Goal: Information Seeking & Learning: Learn about a topic

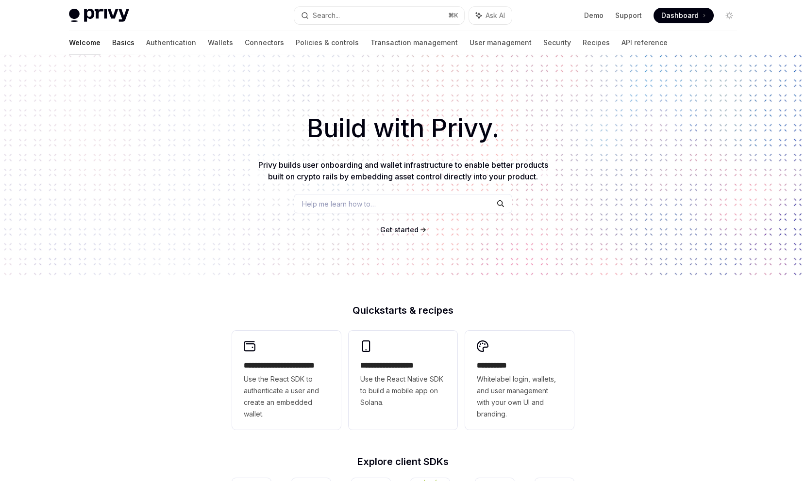
click at [112, 44] on link "Basics" at bounding box center [123, 42] width 22 height 23
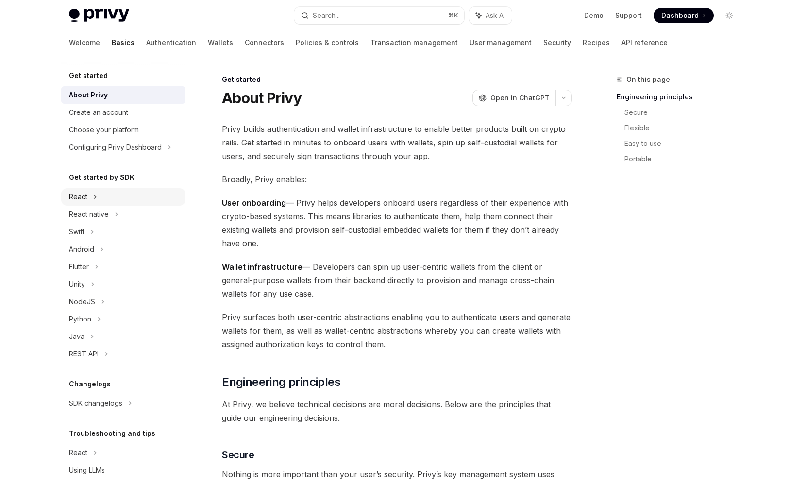
click at [82, 195] on div "React" at bounding box center [78, 197] width 18 height 12
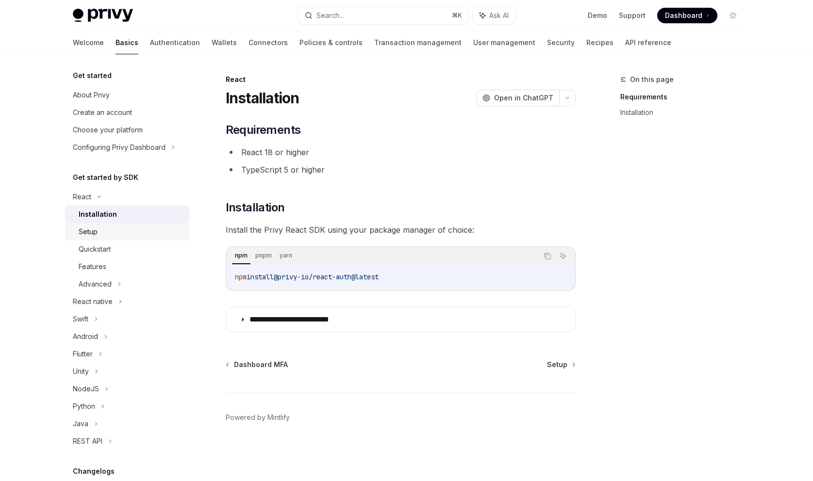
click at [104, 239] on link "Setup" at bounding box center [127, 231] width 124 height 17
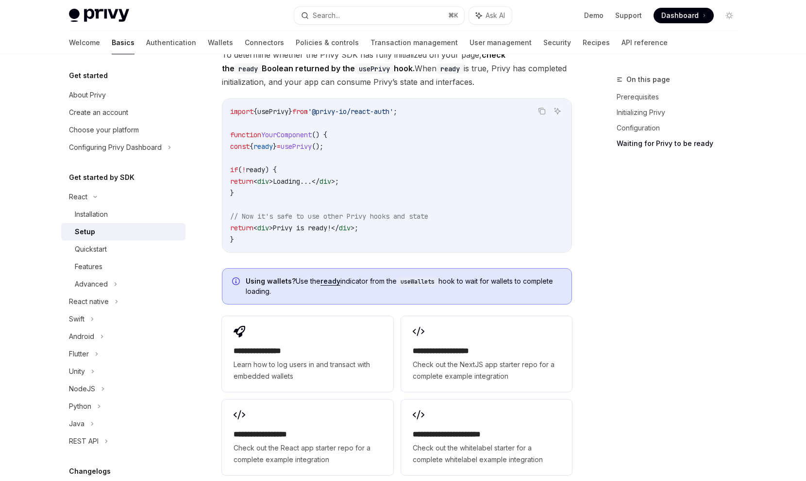
scroll to position [987, 0]
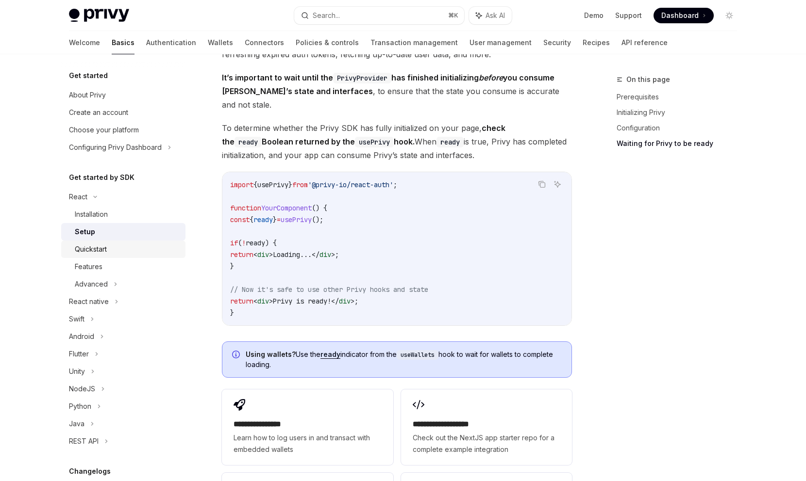
click at [86, 255] on div "Quickstart" at bounding box center [91, 250] width 32 height 12
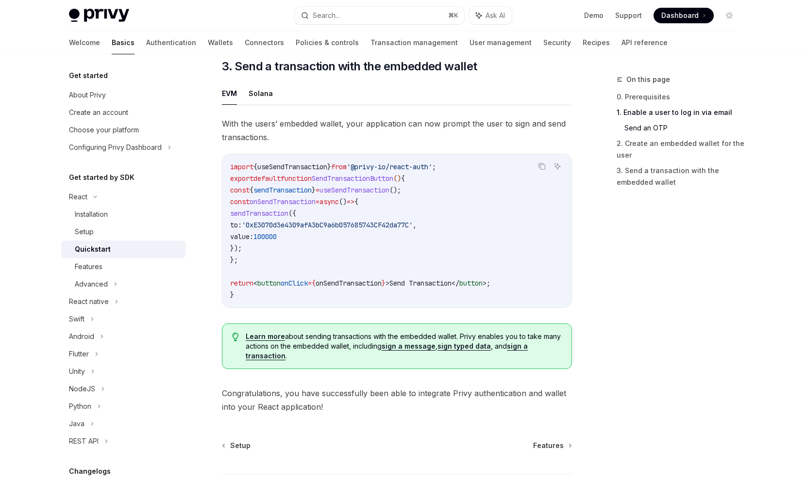
scroll to position [929, 0]
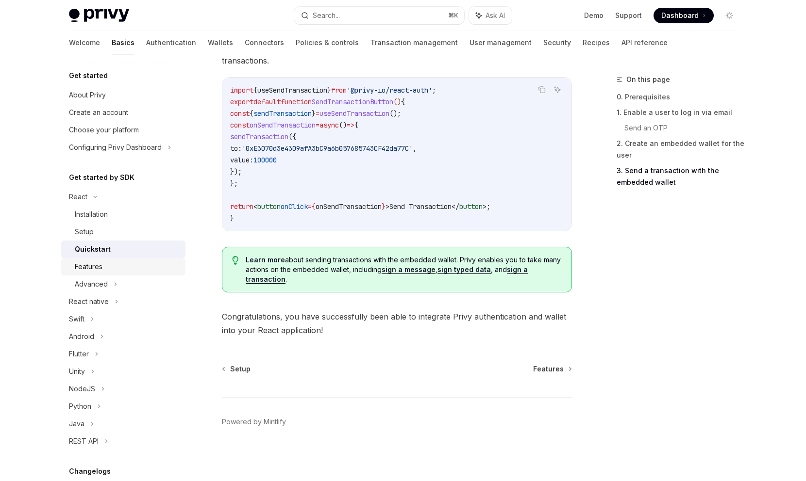
click at [110, 264] on div "Features" at bounding box center [127, 267] width 105 height 12
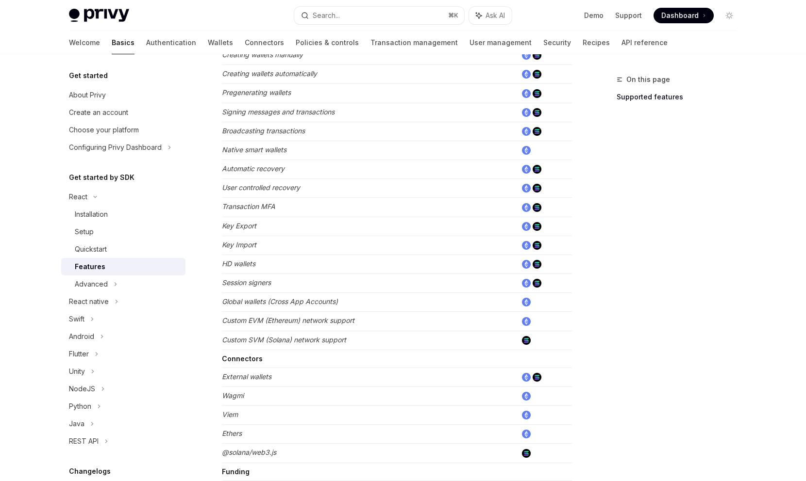
scroll to position [254, 0]
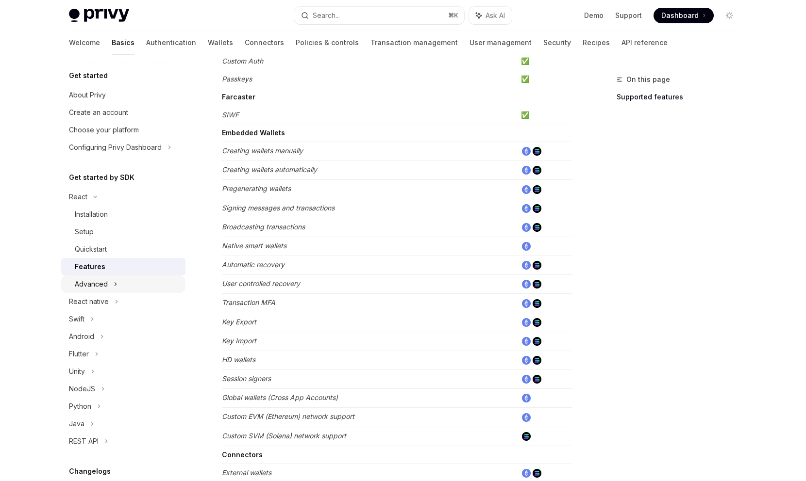
click at [108, 285] on div "Advanced" at bounding box center [123, 284] width 124 height 17
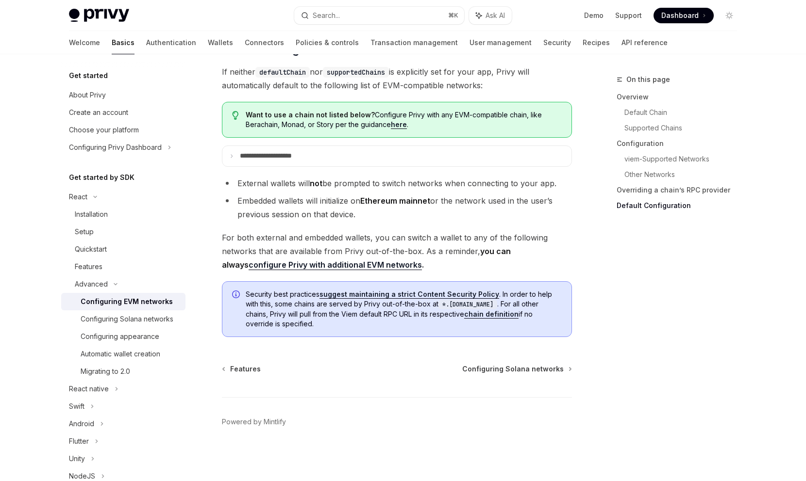
scroll to position [2448, 0]
click at [127, 325] on div "Configuring Solana networks" at bounding box center [127, 320] width 93 height 12
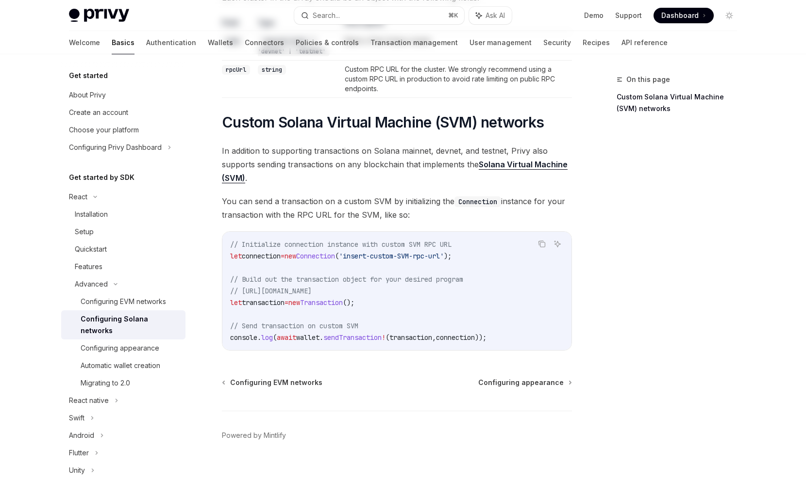
scroll to position [355, 0]
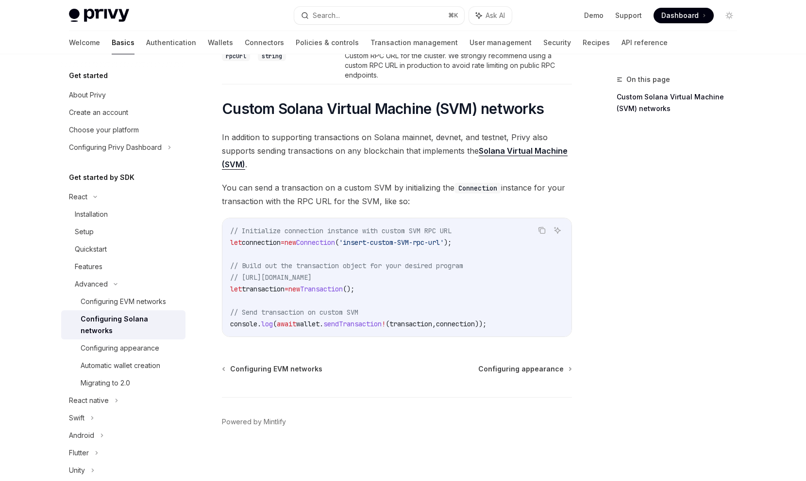
click at [359, 344] on div "Advanced Configuring Solana networks OpenAI Open in ChatGPT OpenAI Open in Chat…" at bounding box center [306, 102] width 536 height 760
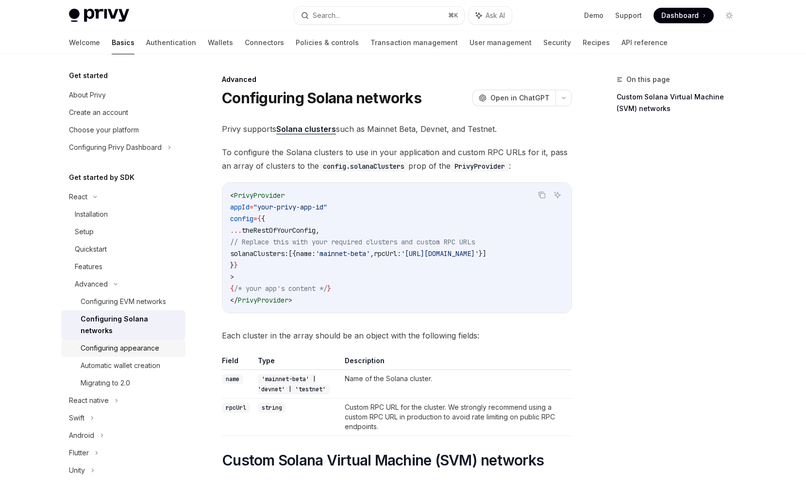
click at [135, 352] on div "Configuring appearance" at bounding box center [120, 349] width 79 height 12
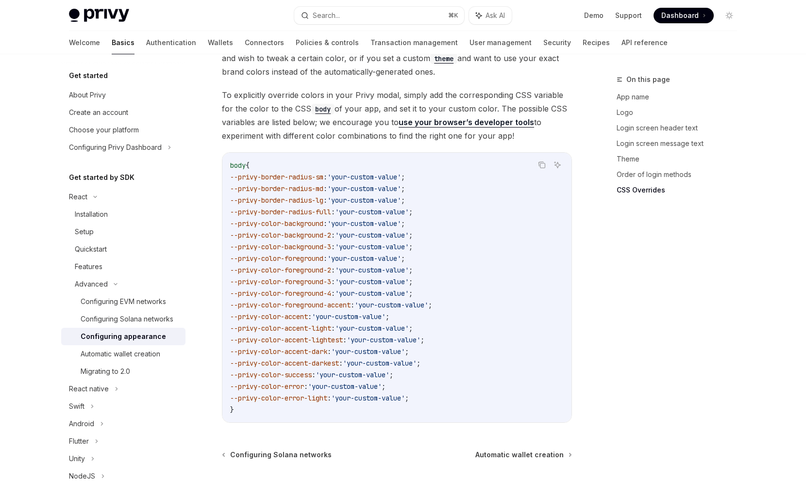
scroll to position [2416, 0]
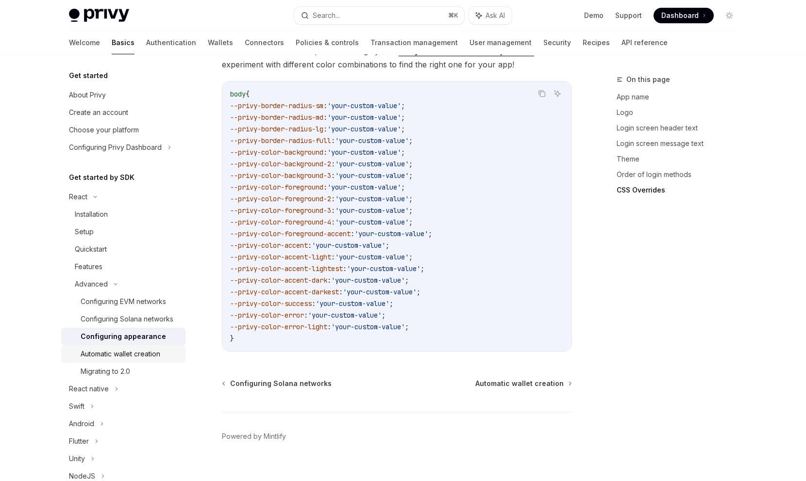
click at [139, 360] on div "Automatic wallet creation" at bounding box center [121, 354] width 80 height 12
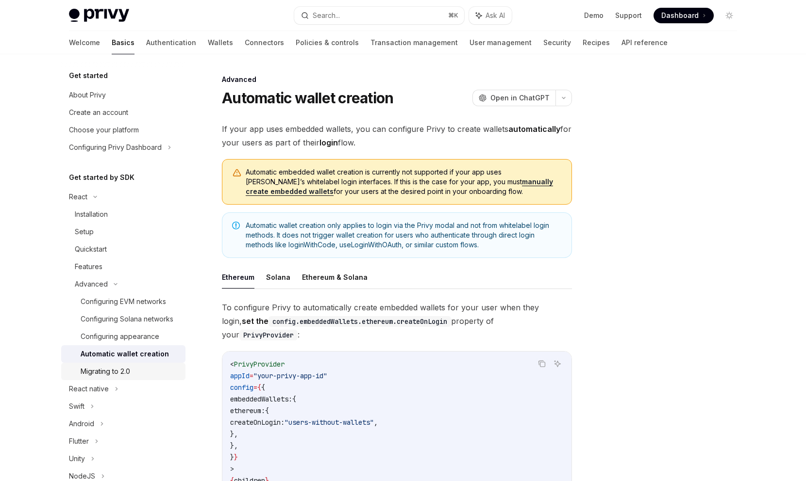
click at [100, 378] on div "Migrating to 2.0" at bounding box center [106, 372] width 50 height 12
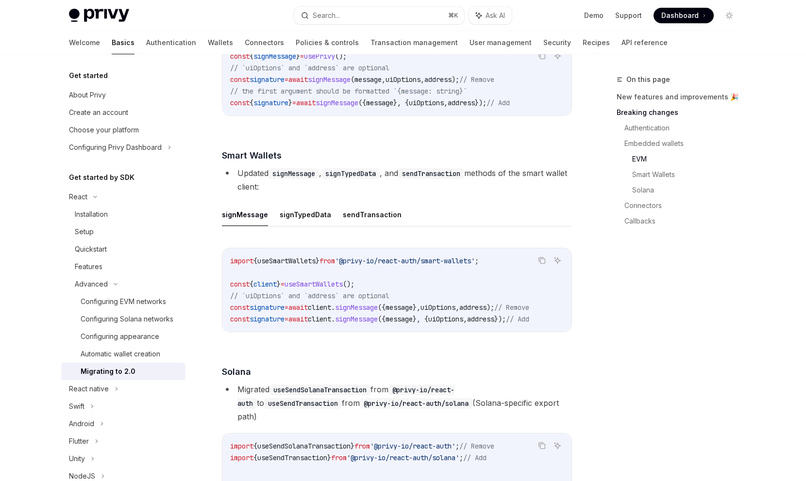
scroll to position [1523, 0]
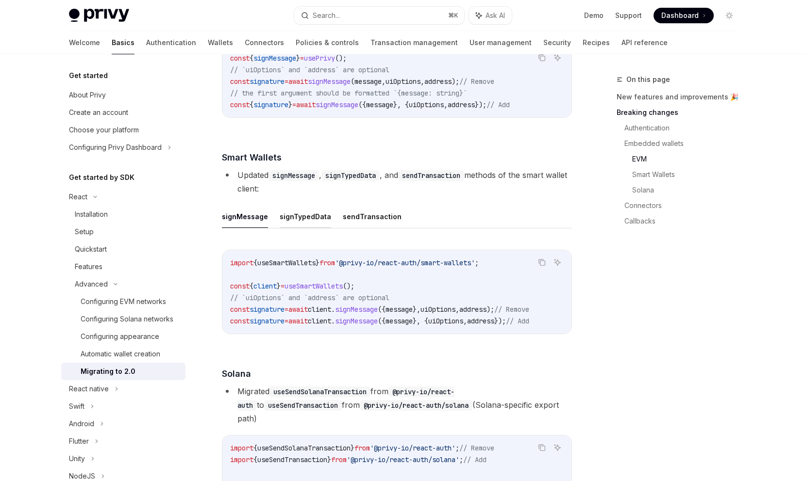
click at [300, 228] on button "signTypedData" at bounding box center [305, 216] width 51 height 23
click at [365, 228] on button "sendTransaction" at bounding box center [372, 216] width 59 height 23
click at [293, 228] on button "signTypedData" at bounding box center [305, 216] width 51 height 23
click at [238, 228] on button "signMessage" at bounding box center [245, 216] width 46 height 23
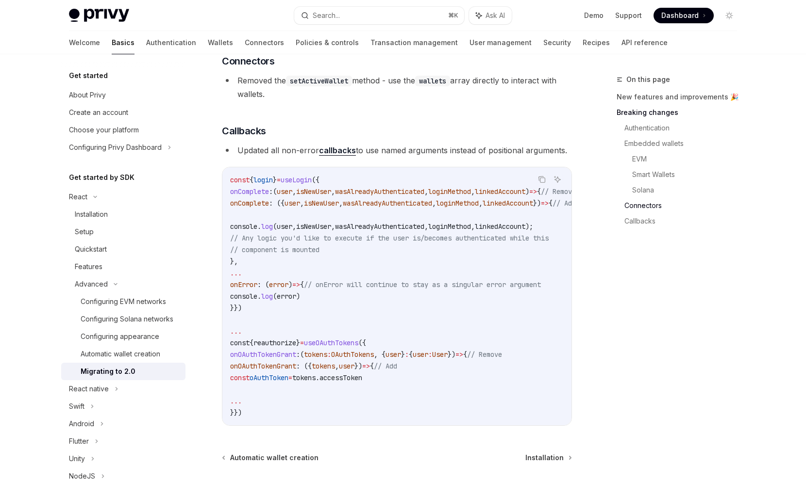
scroll to position [2796, 0]
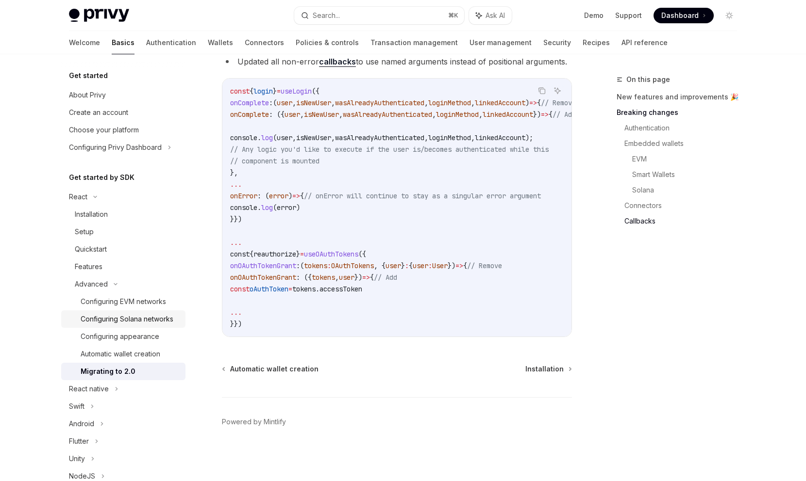
click at [108, 323] on div "Configuring Solana networks" at bounding box center [127, 320] width 93 height 12
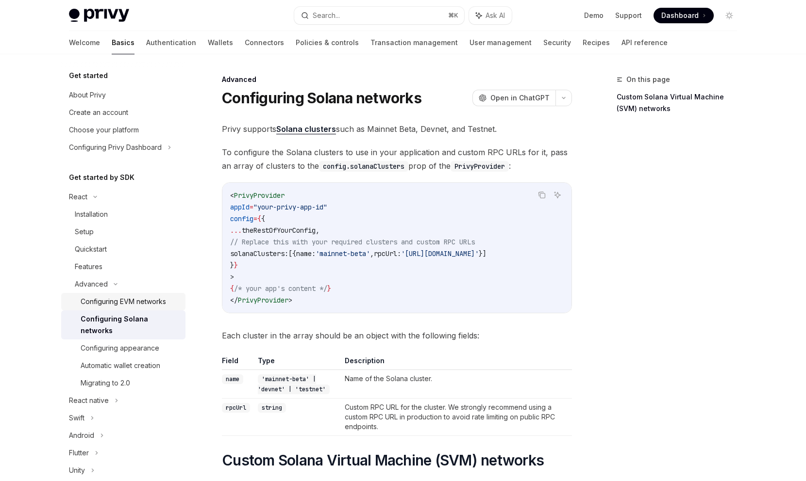
click at [138, 301] on div "Configuring EVM networks" at bounding box center [123, 302] width 85 height 12
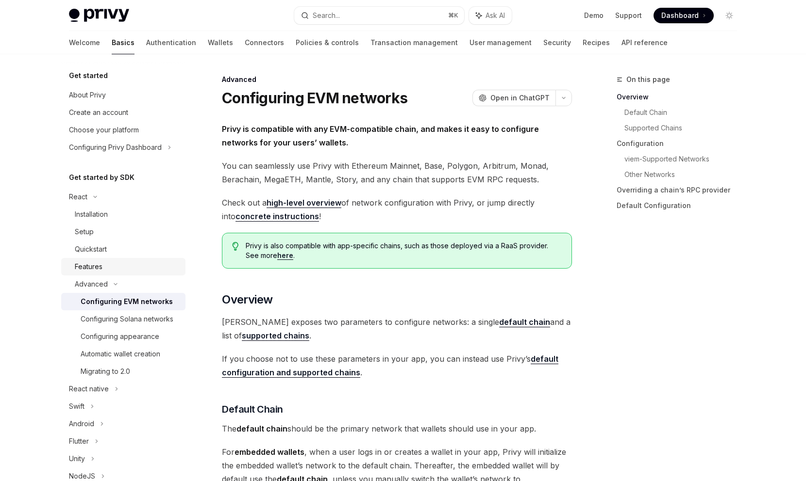
click at [96, 272] on div "Features" at bounding box center [89, 267] width 28 height 12
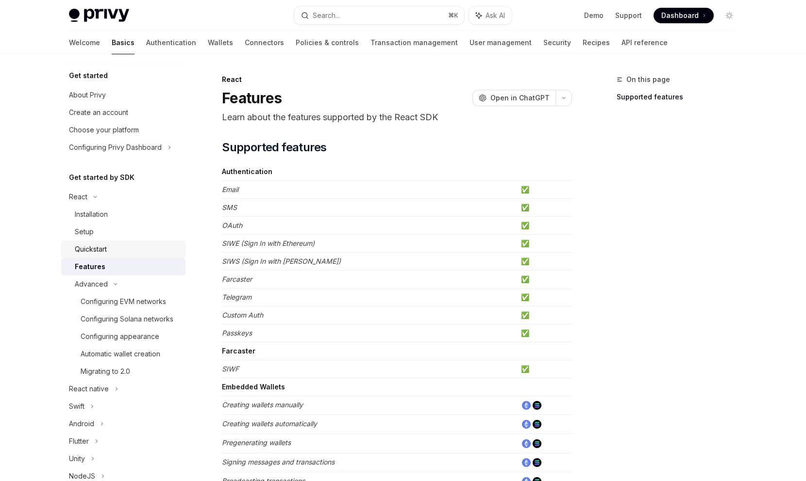
click at [99, 254] on div "Quickstart" at bounding box center [91, 250] width 32 height 12
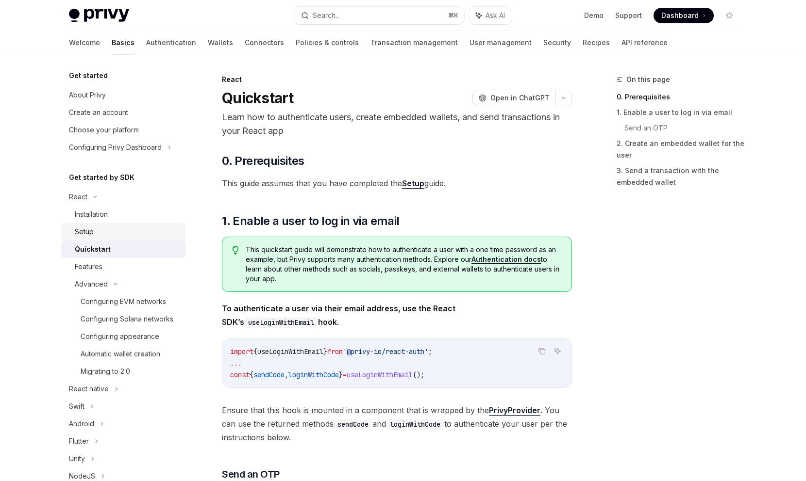
click at [87, 236] on div "Setup" at bounding box center [84, 232] width 19 height 12
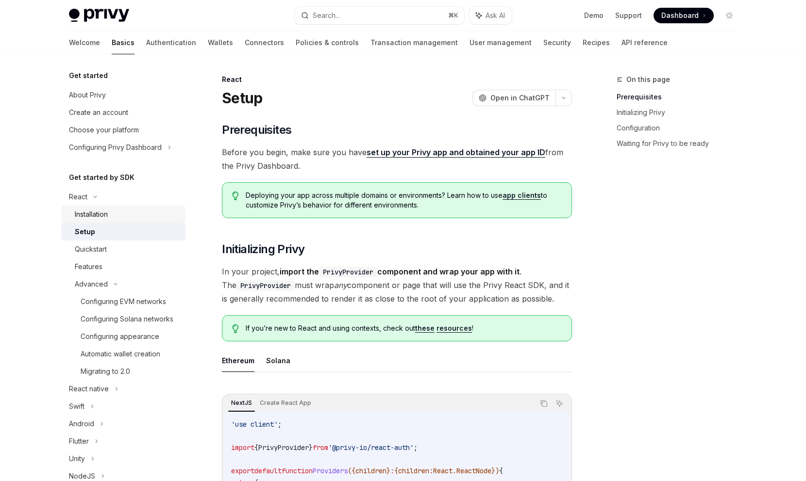
click at [92, 218] on div "Installation" at bounding box center [91, 215] width 33 height 12
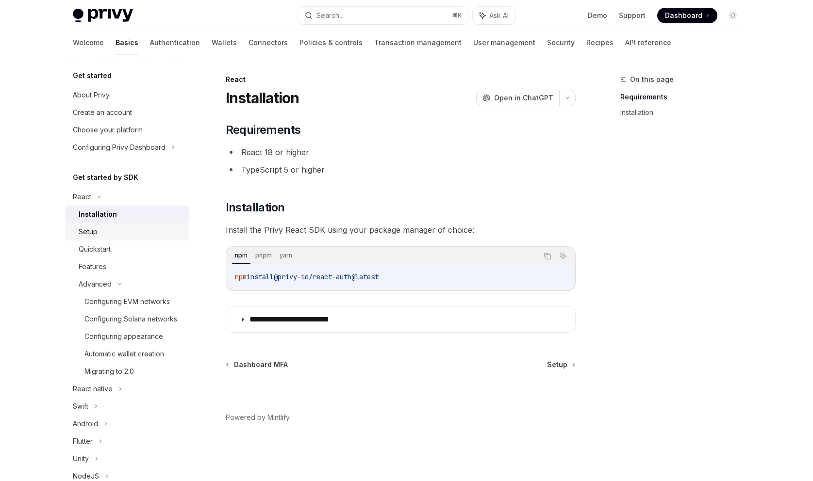
click at [92, 232] on div "Setup" at bounding box center [88, 232] width 19 height 12
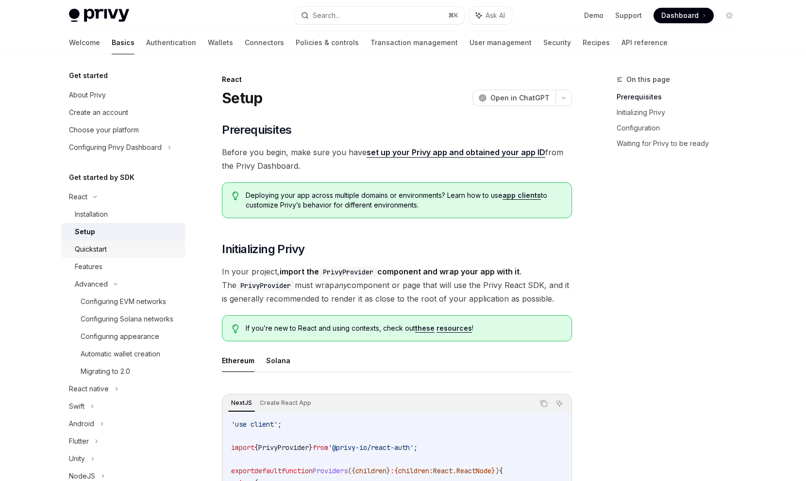
click at [111, 245] on div "Quickstart" at bounding box center [127, 250] width 105 height 12
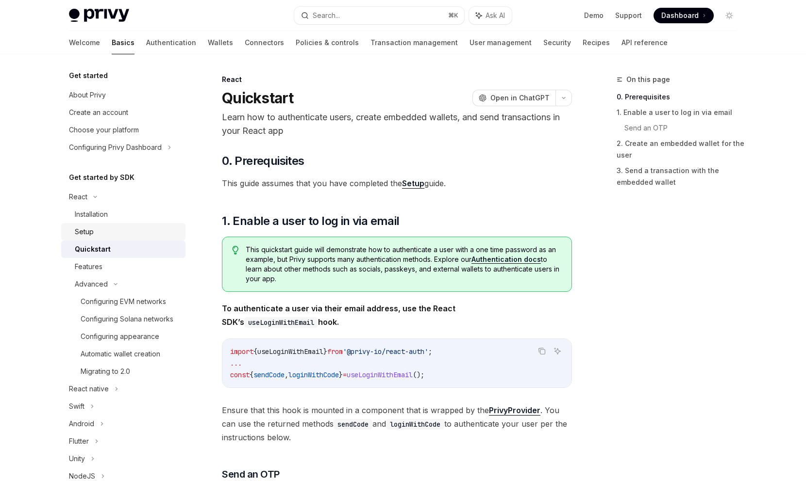
click at [100, 231] on div "Setup" at bounding box center [127, 232] width 105 height 12
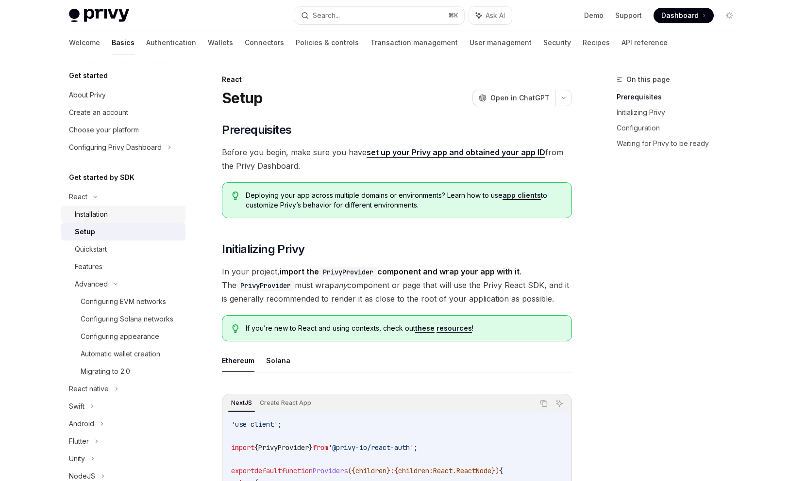
click at [105, 209] on div "Installation" at bounding box center [91, 215] width 33 height 12
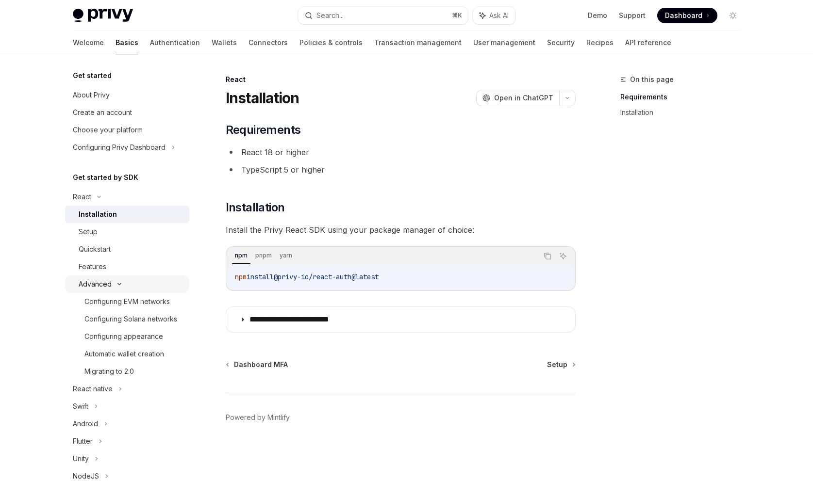
click at [101, 291] on div "Advanced" at bounding box center [127, 284] width 124 height 17
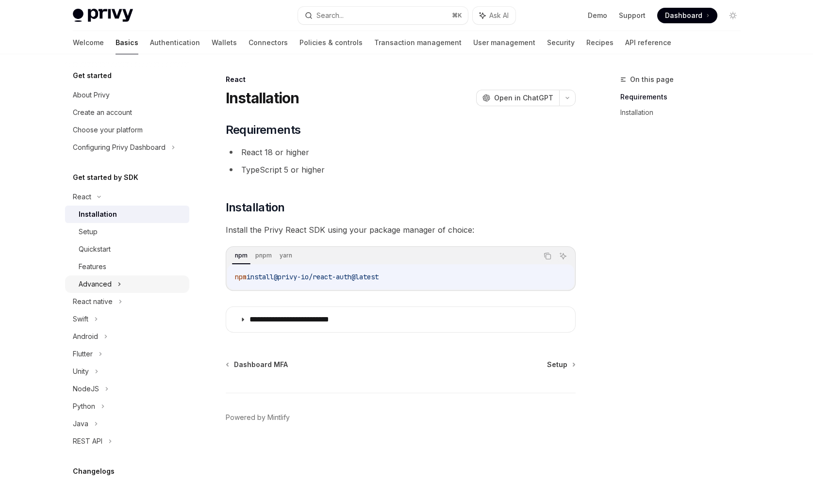
click at [97, 276] on div "Advanced" at bounding box center [127, 284] width 124 height 17
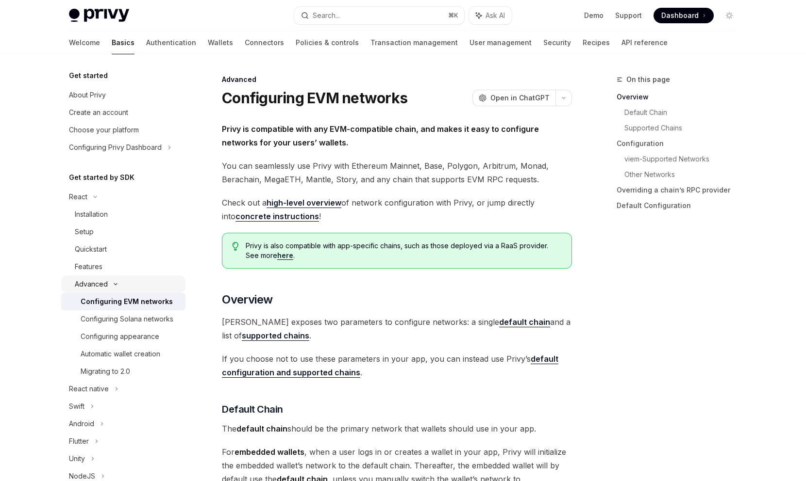
click at [97, 276] on div "Advanced" at bounding box center [123, 284] width 124 height 17
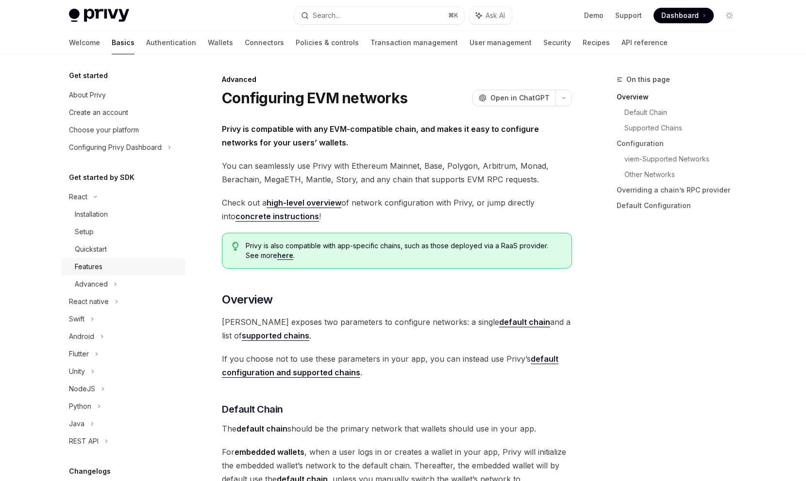
click at [94, 259] on link "Features" at bounding box center [123, 266] width 124 height 17
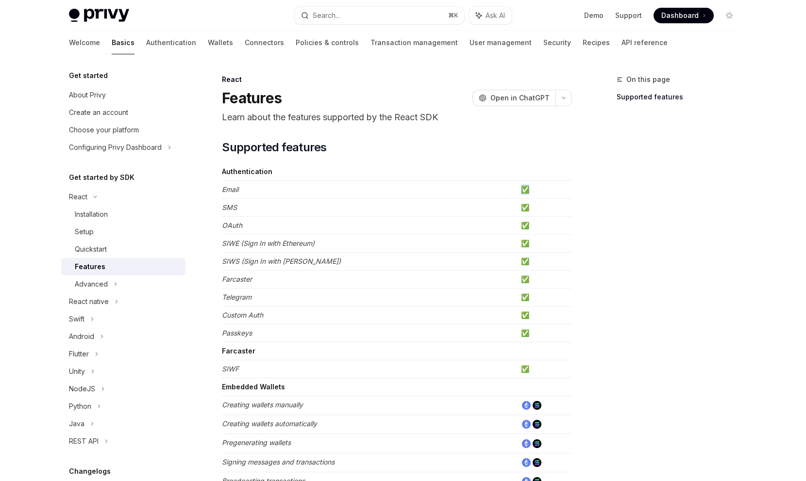
drag, startPoint x: 536, startPoint y: 187, endPoint x: 370, endPoint y: 188, distance: 166.0
click at [370, 188] on tr "Email ✅" at bounding box center [397, 190] width 350 height 18
click at [228, 188] on em "Email" at bounding box center [230, 189] width 17 height 8
click at [264, 174] on strong "Authentication" at bounding box center [247, 171] width 50 height 8
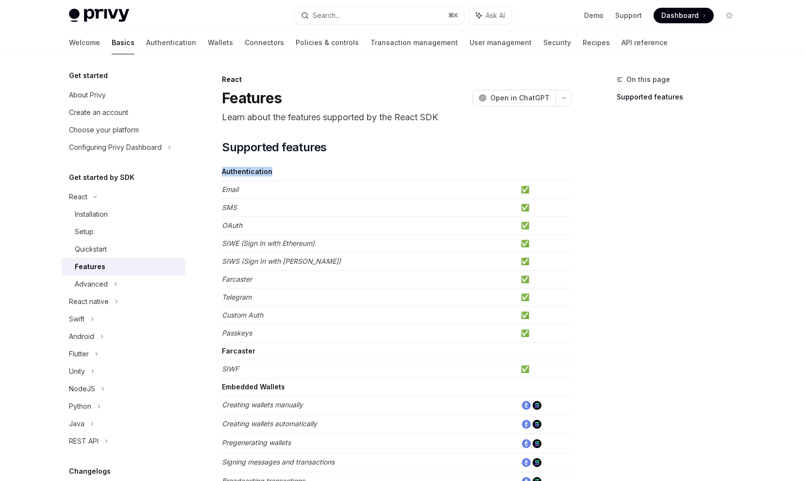
click at [264, 175] on strong "Authentication" at bounding box center [247, 171] width 50 height 8
click at [233, 80] on div "React" at bounding box center [397, 80] width 350 height 10
click at [247, 99] on h1 "Features" at bounding box center [252, 97] width 60 height 17
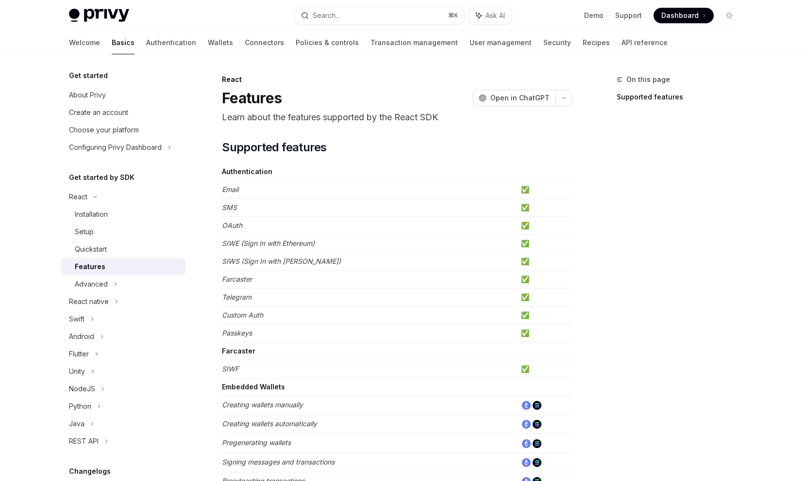
click at [289, 82] on div "React" at bounding box center [397, 80] width 350 height 10
click at [96, 213] on div "Installation" at bounding box center [91, 215] width 33 height 12
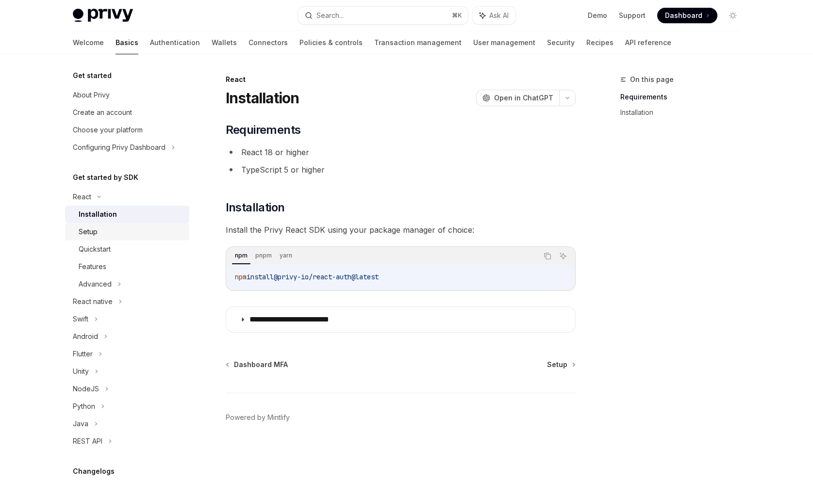
click at [96, 235] on div "Setup" at bounding box center [88, 232] width 19 height 12
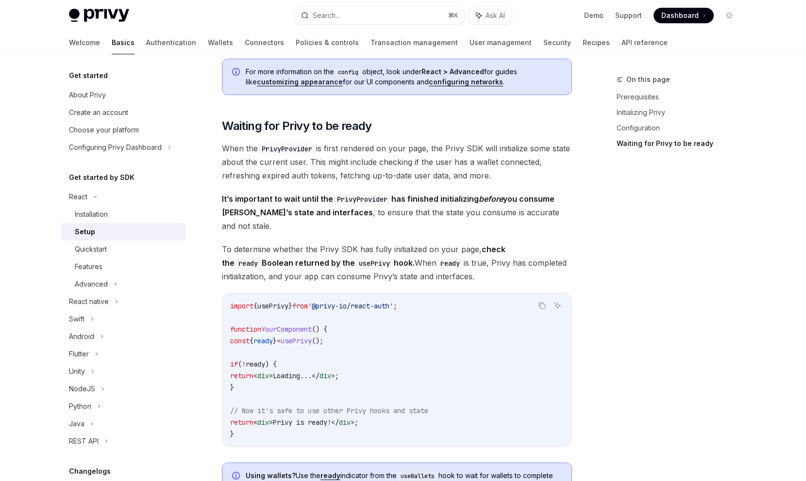
scroll to position [673, 0]
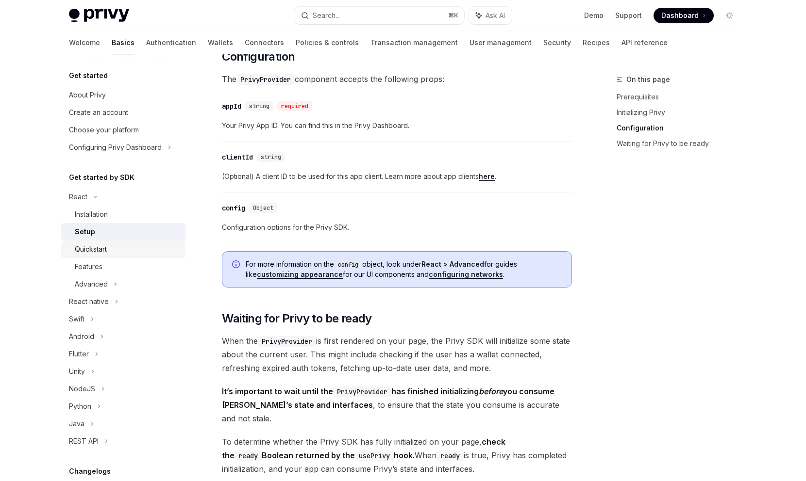
click at [90, 256] on link "Quickstart" at bounding box center [123, 249] width 124 height 17
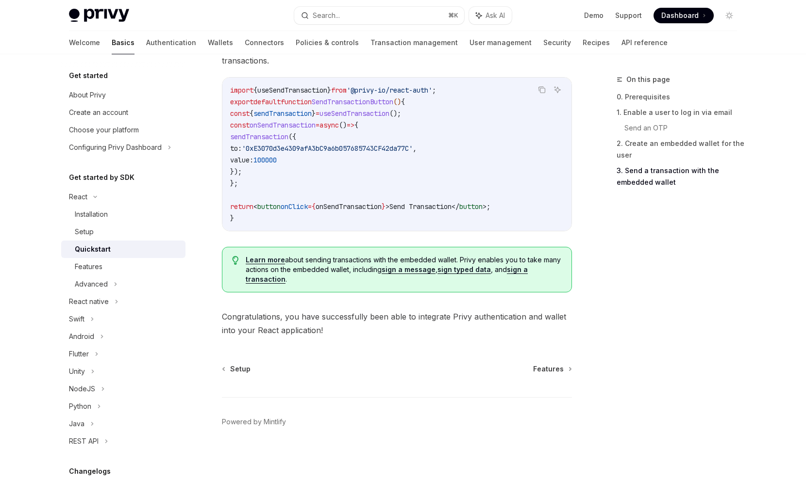
scroll to position [929, 0]
click at [99, 264] on div "Features" at bounding box center [89, 267] width 28 height 12
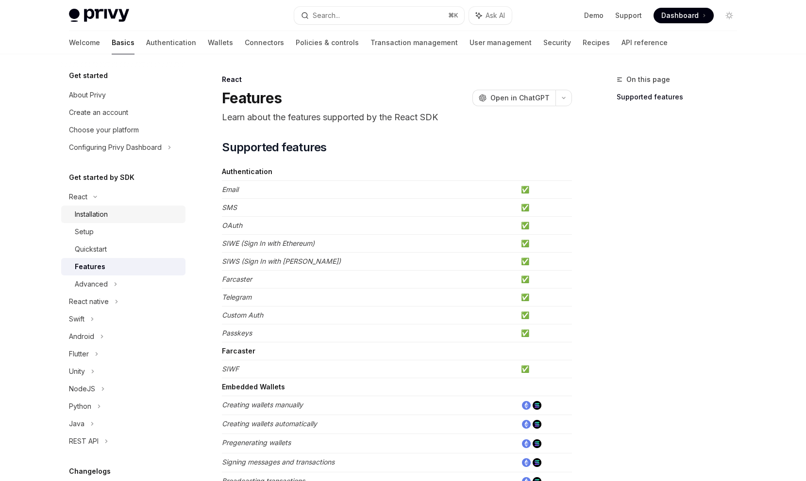
click at [120, 214] on div "Installation" at bounding box center [127, 215] width 105 height 12
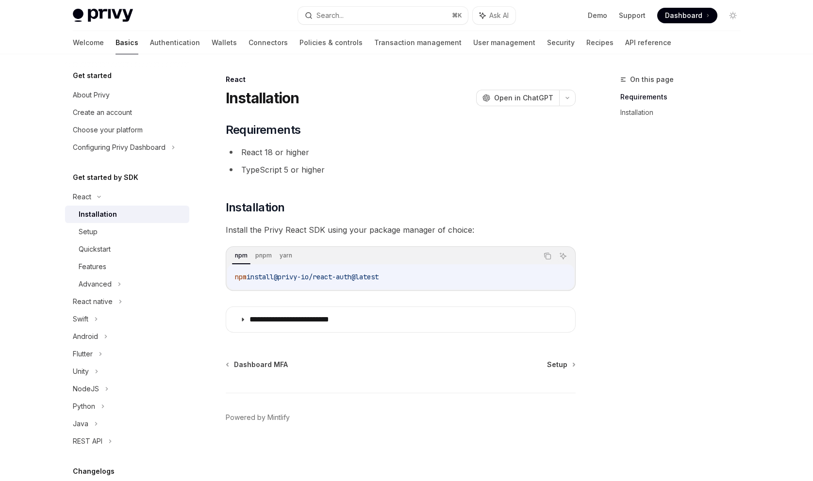
click at [243, 215] on div "**********" at bounding box center [401, 227] width 350 height 211
click at [245, 94] on h1 "Installation" at bounding box center [263, 97] width 74 height 17
click at [260, 95] on h1 "Installation" at bounding box center [263, 97] width 74 height 17
click at [261, 104] on h1 "Installation" at bounding box center [263, 97] width 74 height 17
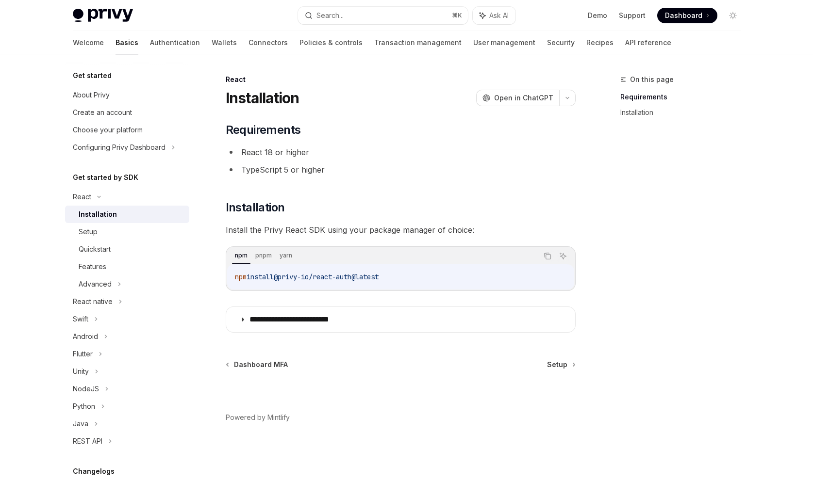
click at [262, 98] on h1 "Installation" at bounding box center [263, 97] width 74 height 17
click at [263, 132] on span "Requirements" at bounding box center [263, 130] width 75 height 16
click at [256, 150] on li "React 18 or higher" at bounding box center [401, 153] width 350 height 14
click at [250, 153] on li "React 18 or higher" at bounding box center [401, 153] width 350 height 14
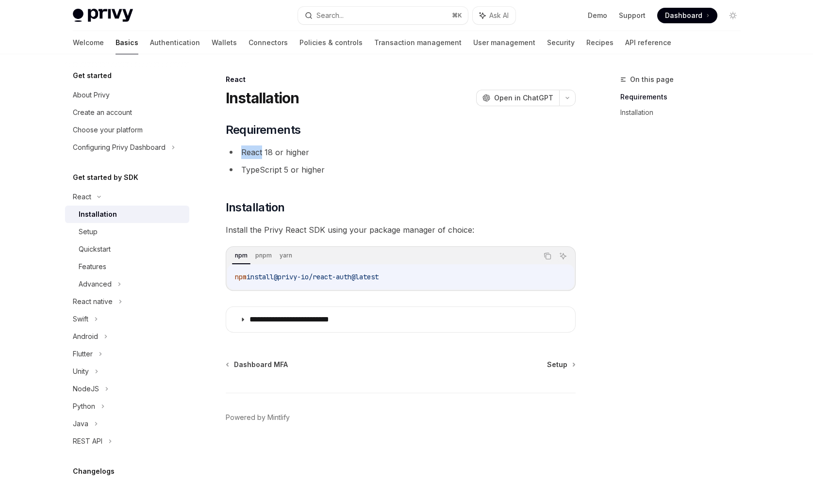
click at [250, 153] on li "React 18 or higher" at bounding box center [401, 153] width 350 height 14
click at [244, 158] on div at bounding box center [244, 158] width 0 height 0
click at [281, 152] on li "React 18 or higher" at bounding box center [401, 153] width 350 height 14
click at [280, 152] on li "React 18 or higher" at bounding box center [401, 153] width 350 height 14
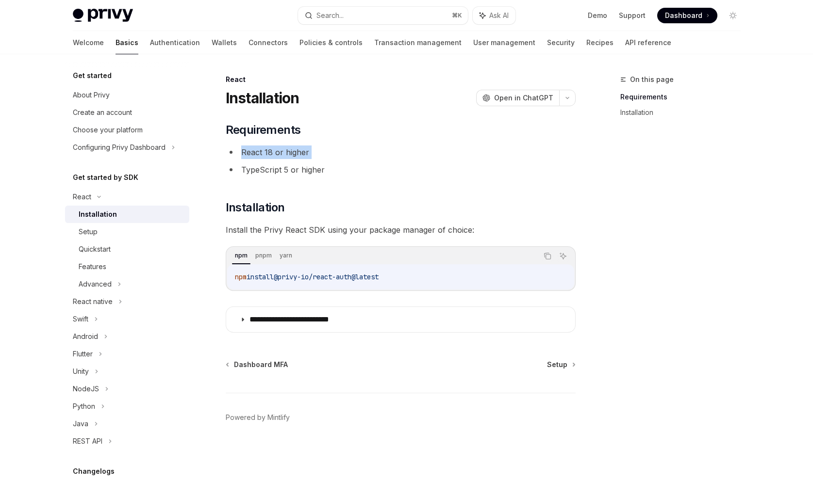
click at [280, 152] on li "React 18 or higher" at bounding box center [401, 153] width 350 height 14
click at [274, 134] on div at bounding box center [274, 134] width 0 height 0
click at [276, 178] on body "**********" at bounding box center [406, 240] width 813 height 481
click at [222, 481] on div at bounding box center [406, 481] width 813 height 0
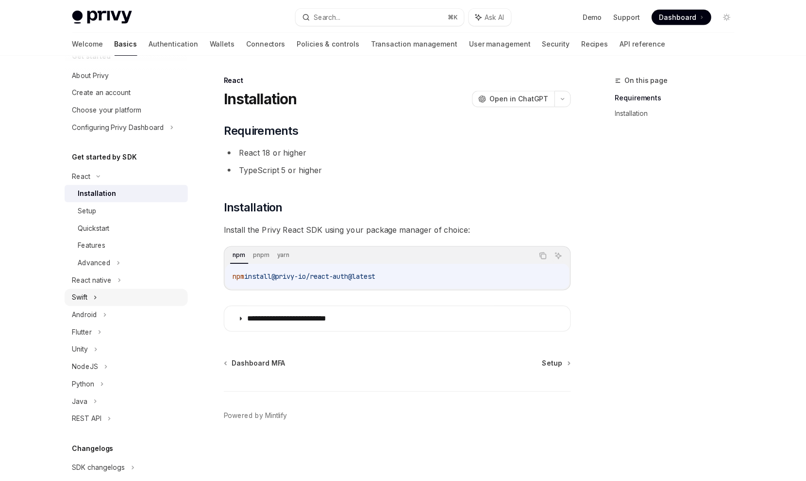
scroll to position [12, 0]
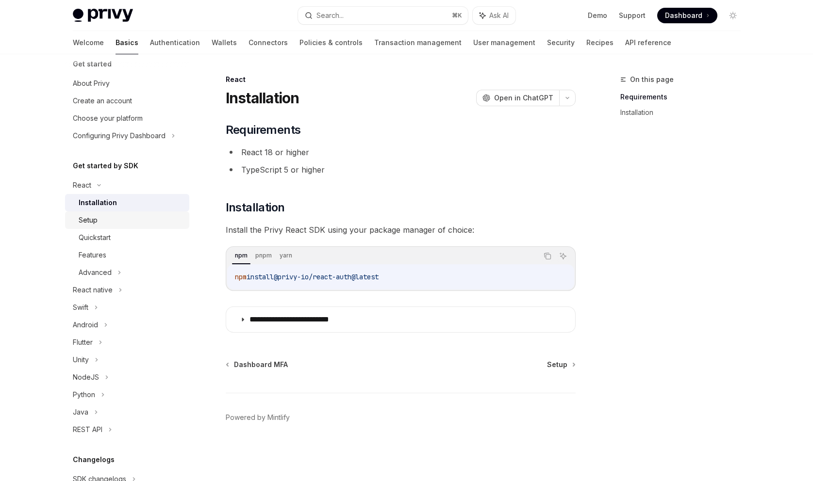
click at [95, 219] on div "Setup" at bounding box center [88, 221] width 19 height 12
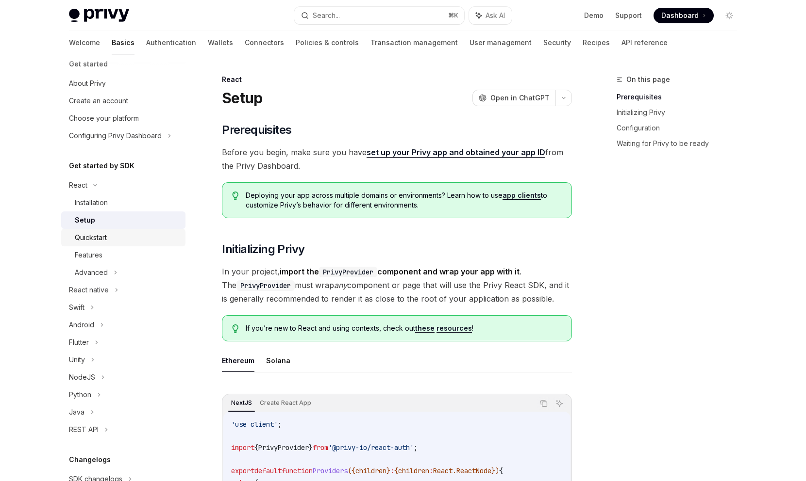
click at [97, 241] on div "Quickstart" at bounding box center [91, 238] width 32 height 12
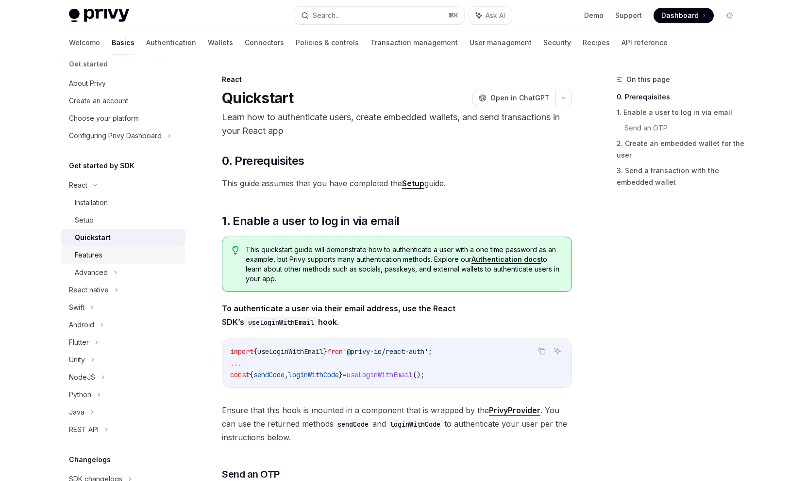
click at [96, 260] on div "Features" at bounding box center [89, 255] width 28 height 12
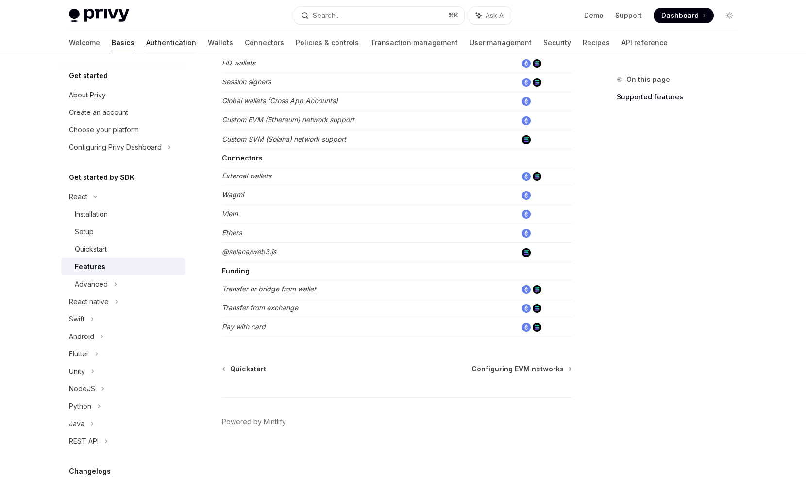
click at [146, 48] on link "Authentication" at bounding box center [171, 42] width 50 height 23
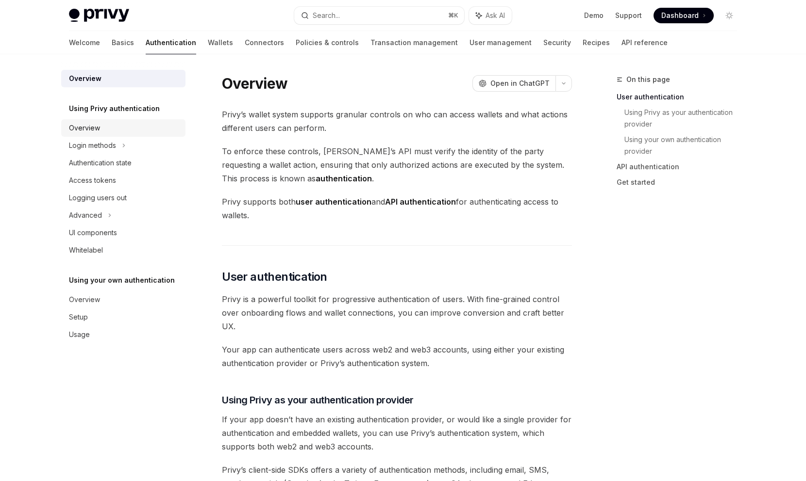
click at [93, 131] on div "Overview" at bounding box center [84, 128] width 31 height 12
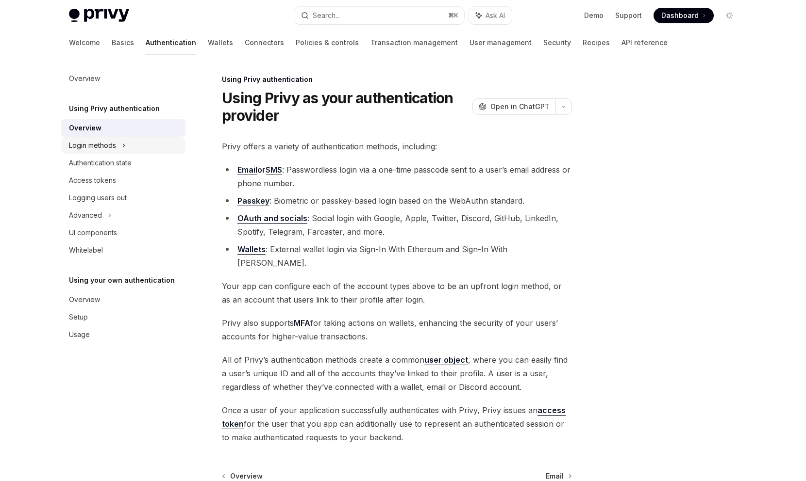
click at [130, 149] on div "Login methods" at bounding box center [123, 145] width 124 height 17
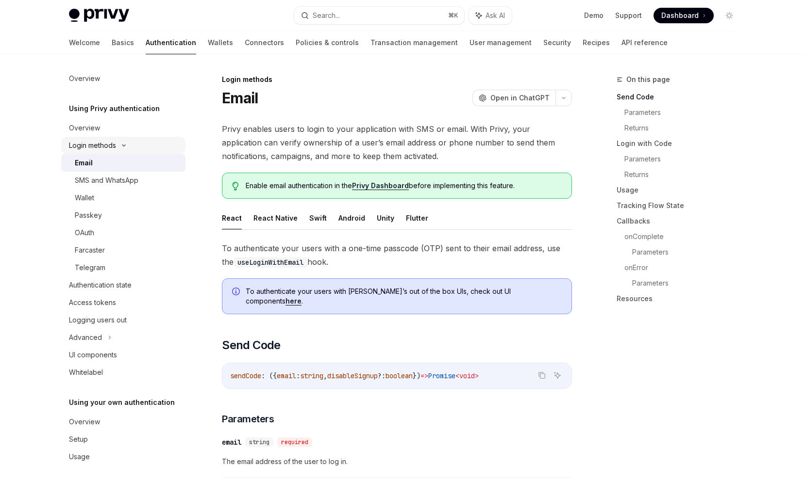
click at [130, 149] on div "Login methods" at bounding box center [123, 145] width 124 height 17
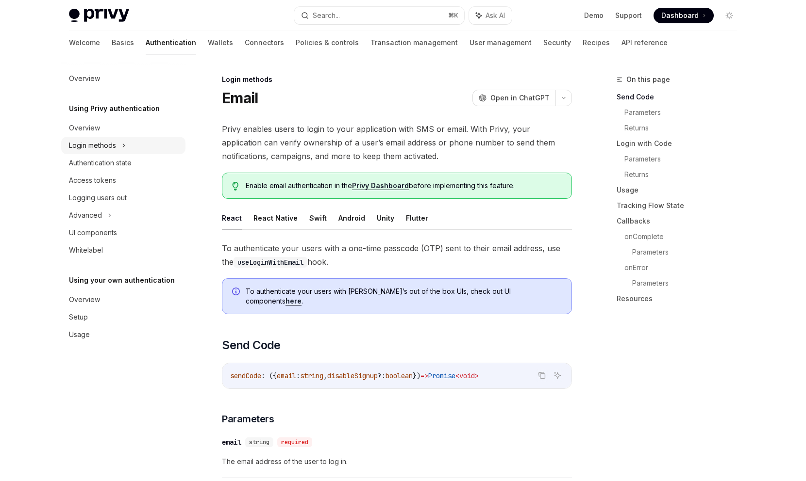
click at [130, 149] on div "Login methods" at bounding box center [123, 145] width 124 height 17
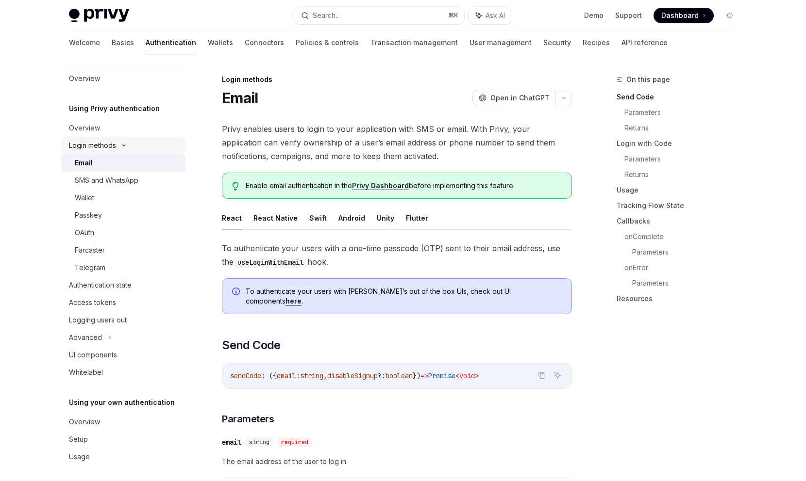
click at [118, 147] on icon at bounding box center [124, 146] width 12 height 4
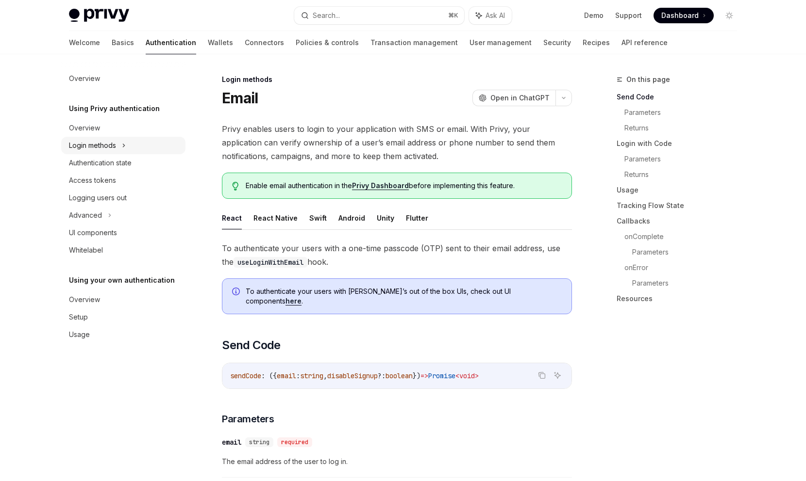
click at [118, 147] on div "Login methods" at bounding box center [123, 145] width 124 height 17
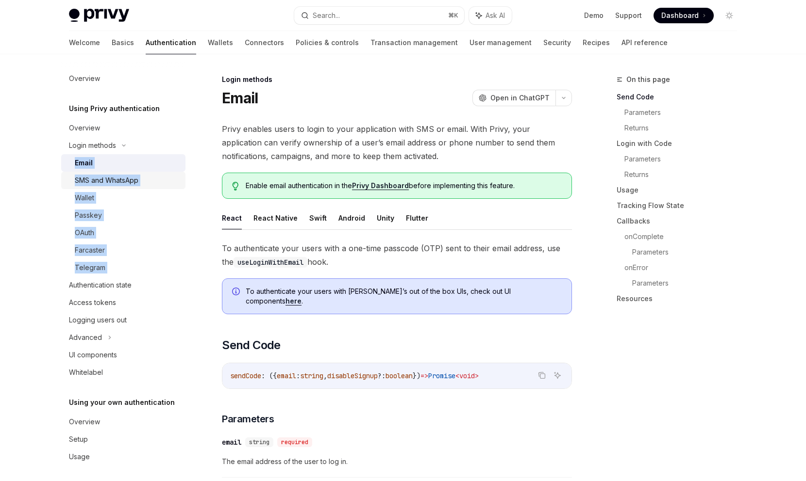
click at [94, 184] on div "SMS and WhatsApp" at bounding box center [107, 181] width 64 height 12
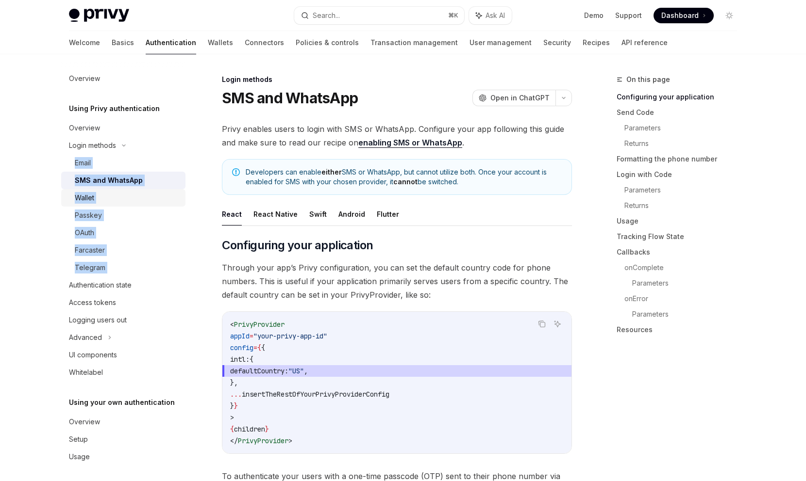
click at [91, 204] on link "Wallet" at bounding box center [123, 197] width 124 height 17
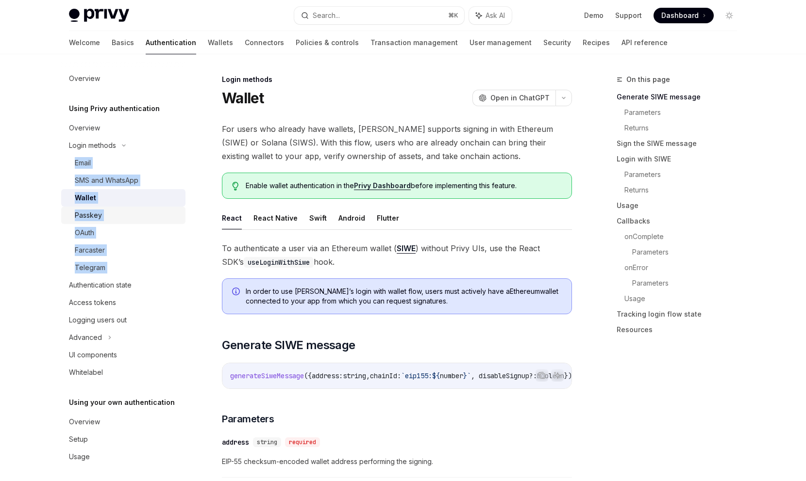
click at [93, 209] on link "Passkey" at bounding box center [123, 215] width 124 height 17
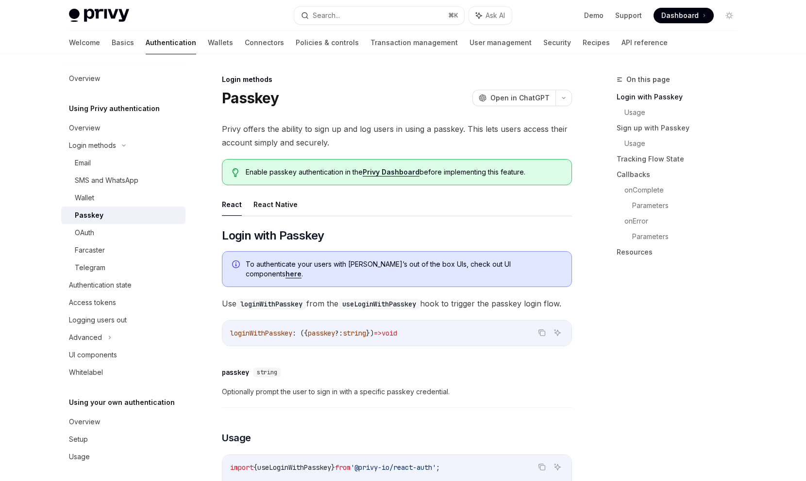
click at [244, 255] on div "To authenticate your users with [PERSON_NAME]’s out of the box UIs, check out U…" at bounding box center [397, 269] width 350 height 36
click at [270, 212] on button "React Native" at bounding box center [275, 204] width 44 height 23
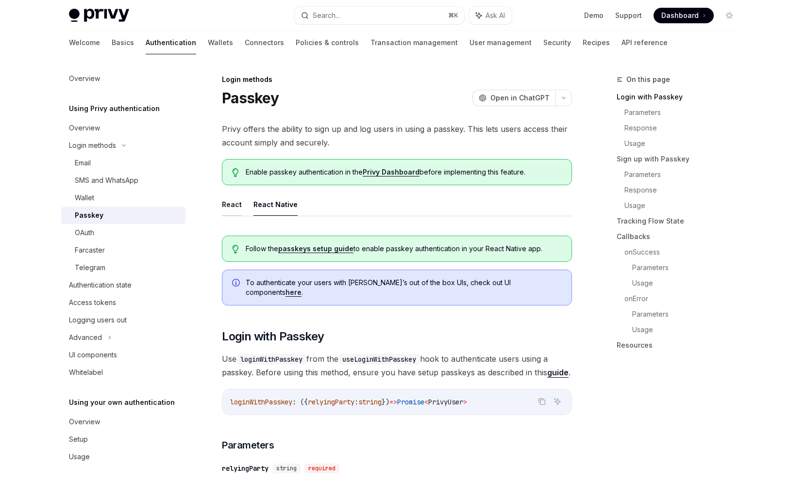
click at [230, 204] on button "React" at bounding box center [232, 204] width 20 height 23
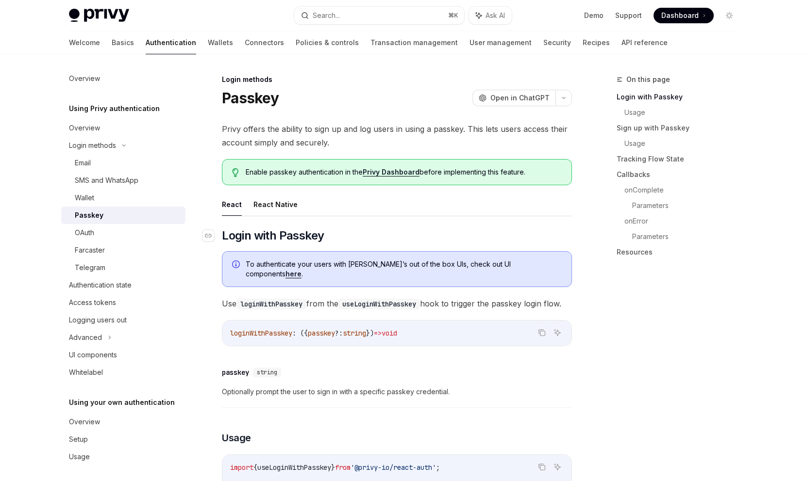
click at [235, 235] on span "Login with Passkey" at bounding box center [273, 236] width 102 height 16
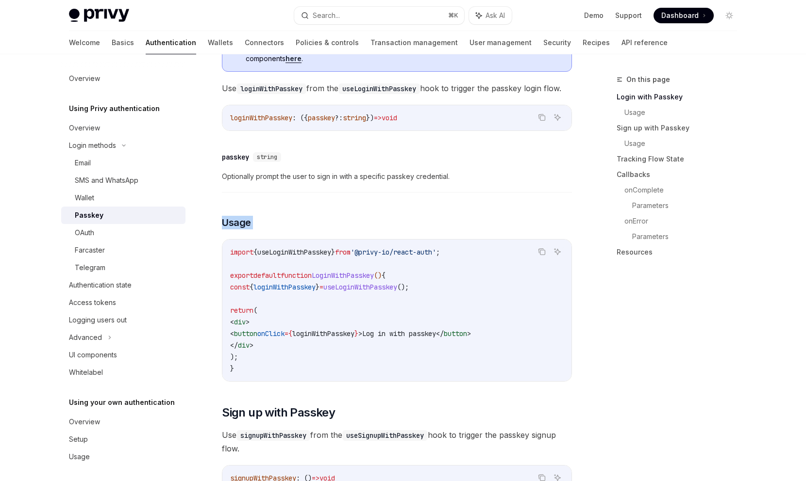
scroll to position [228, 0]
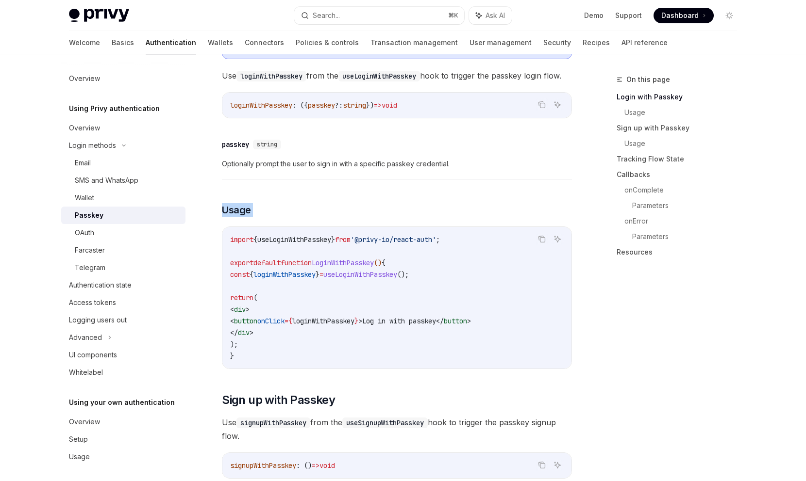
click at [229, 196] on div at bounding box center [229, 196] width 0 height 0
click at [256, 169] on span "Optionally prompt the user to sign in with a specific passkey credential." at bounding box center [397, 164] width 350 height 12
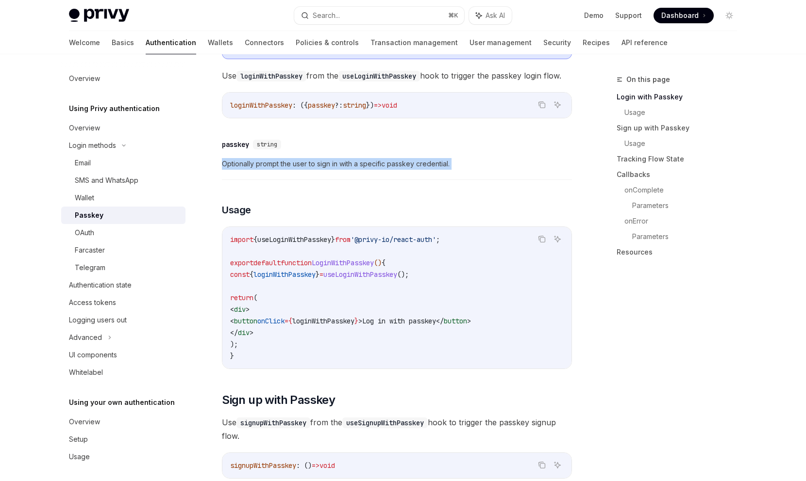
click at [256, 169] on span "Optionally prompt the user to sign in with a specific passkey credential." at bounding box center [397, 164] width 350 height 12
click at [250, 174] on div at bounding box center [250, 174] width 0 height 0
click at [242, 148] on div "passkey" at bounding box center [235, 145] width 27 height 10
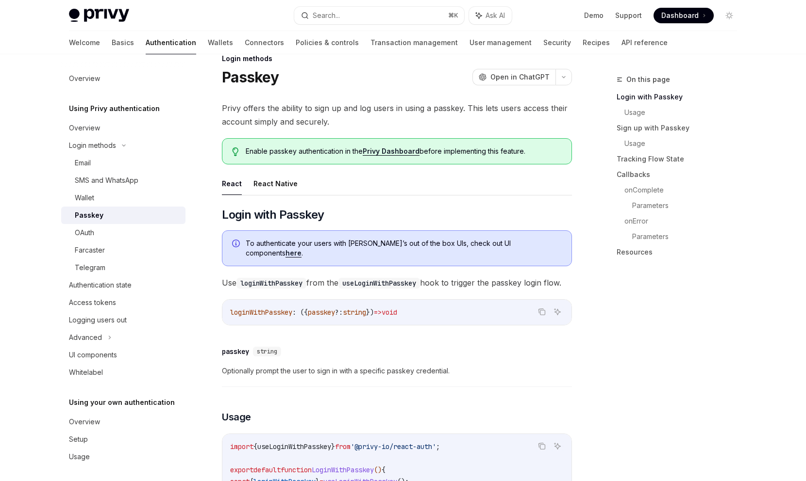
scroll to position [4, 0]
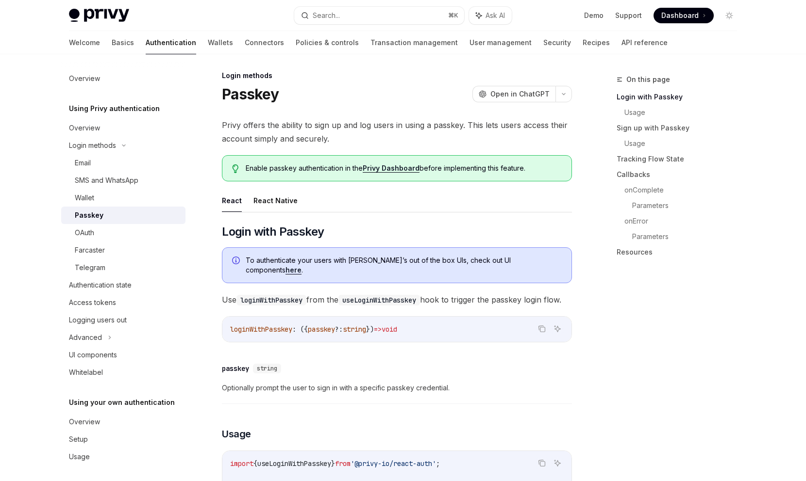
click at [254, 169] on span "Enable passkey authentication in the Privy Dashboard before implementing this f…" at bounding box center [404, 169] width 316 height 10
click at [248, 174] on div at bounding box center [248, 174] width 0 height 0
click at [274, 132] on span "Privy offers the ability to sign up and log users in using a passkey. This lets…" at bounding box center [397, 131] width 350 height 27
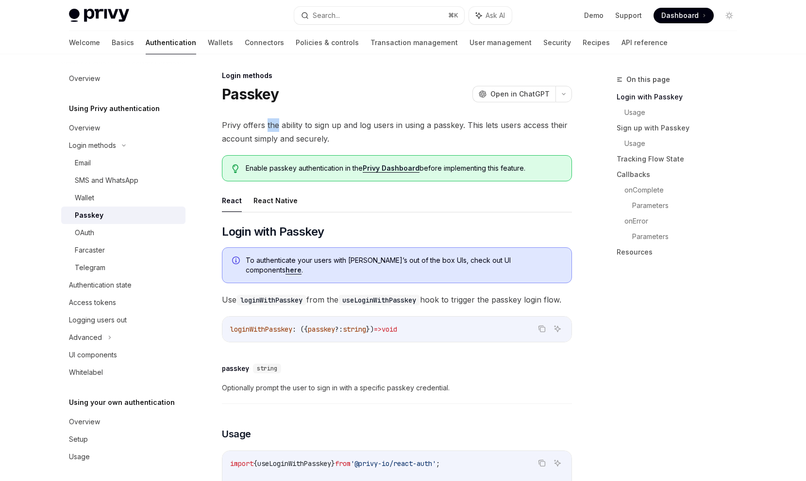
click at [274, 132] on span "Privy offers the ability to sign up and log users in using a passkey. This lets…" at bounding box center [397, 131] width 350 height 27
click at [274, 124] on span "Privy offers the ability to sign up and log users in using a passkey. This lets…" at bounding box center [397, 131] width 350 height 27
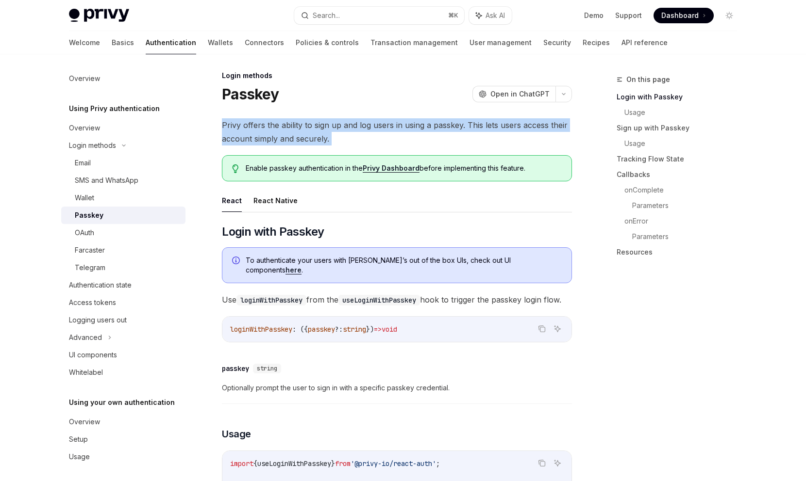
click at [274, 124] on span "Privy offers the ability to sign up and log users in using a passkey. This lets…" at bounding box center [397, 131] width 350 height 27
click at [267, 107] on div at bounding box center [267, 107] width 0 height 0
click at [268, 144] on span "Privy offers the ability to sign up and log users in using a passkey. This lets…" at bounding box center [397, 131] width 350 height 27
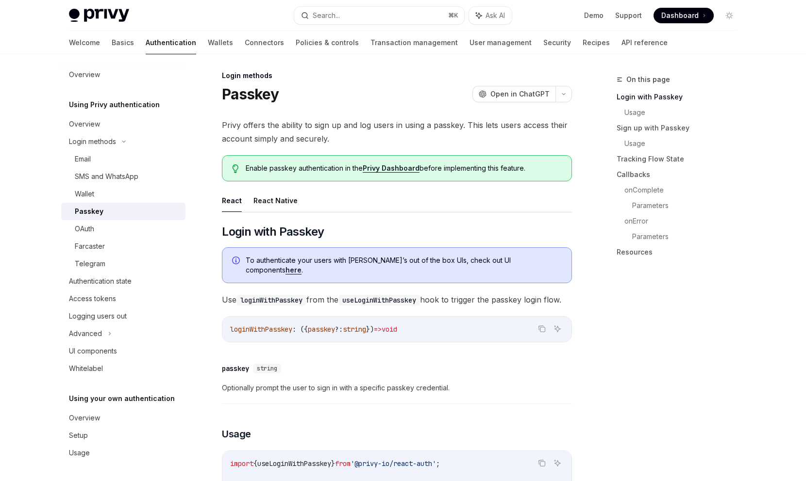
scroll to position [0, 0]
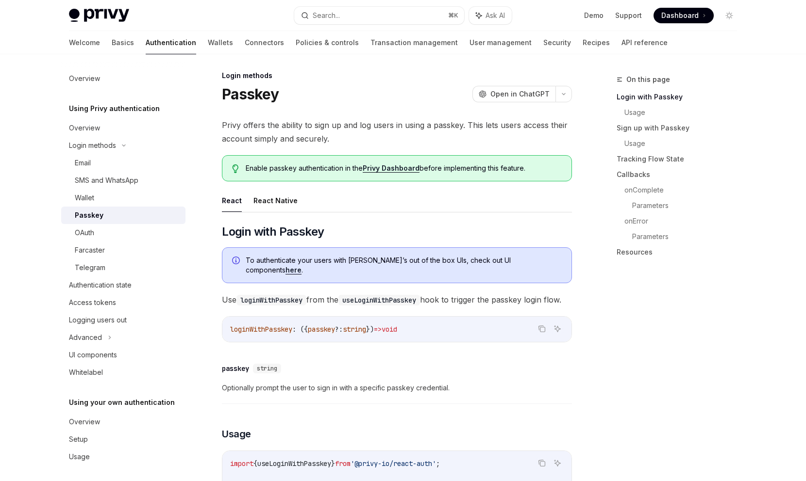
click at [250, 139] on span "Privy offers the ability to sign up and log users in using a passkey. This lets…" at bounding box center [397, 131] width 350 height 27
click at [253, 99] on h1 "Passkey" at bounding box center [250, 93] width 57 height 17
click at [247, 103] on div at bounding box center [247, 103] width 0 height 0
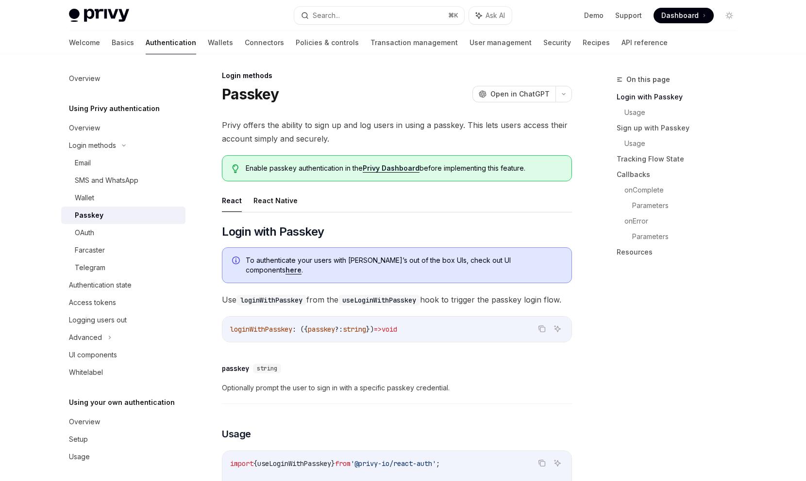
click at [235, 126] on span "Privy offers the ability to sign up and log users in using a passkey. This lets…" at bounding box center [397, 131] width 350 height 27
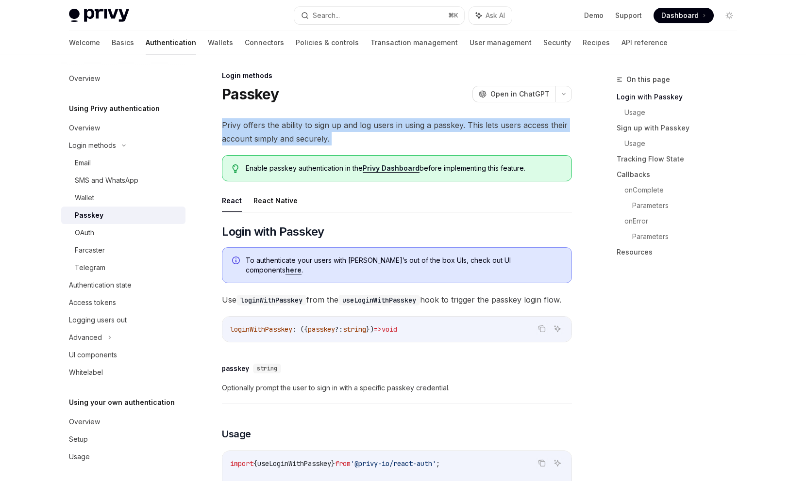
click at [235, 126] on span "Privy offers the ability to sign up and log users in using a passkey. This lets…" at bounding box center [397, 131] width 350 height 27
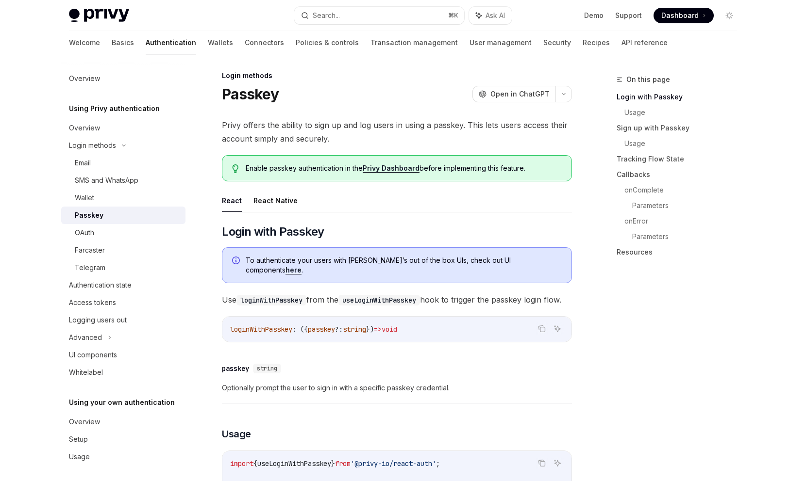
click at [241, 99] on h1 "Passkey" at bounding box center [250, 93] width 57 height 17
click at [235, 103] on div at bounding box center [235, 103] width 0 height 0
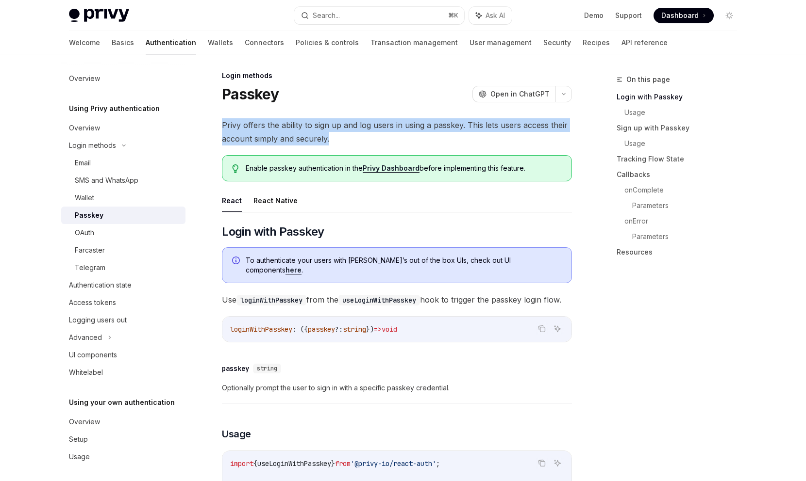
drag, startPoint x: 335, startPoint y: 138, endPoint x: 225, endPoint y: 115, distance: 112.5
click at [621, 39] on link "API reference" at bounding box center [644, 42] width 46 height 23
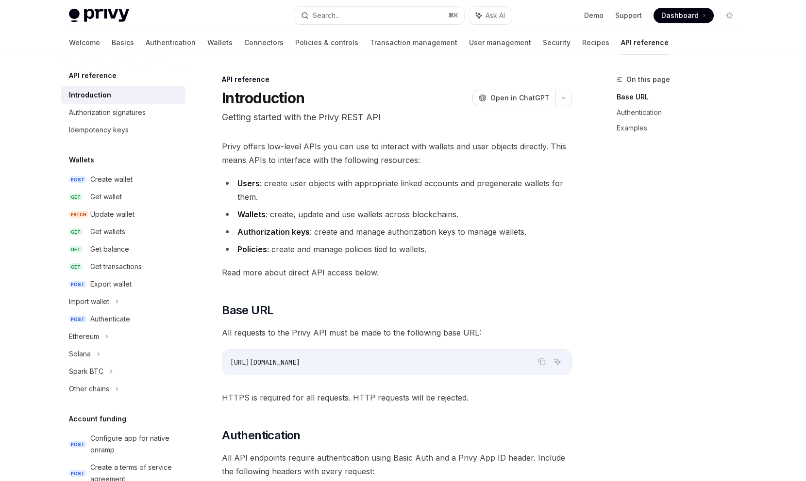
click at [80, 7] on div "Privy Docs home page Search... ⌘ K Ask AI Demo Support Dashboard Dashboard Sear…" at bounding box center [403, 15] width 668 height 31
click at [96, 12] on img at bounding box center [99, 16] width 60 height 14
type textarea "*"
